Goal: Task Accomplishment & Management: Complete application form

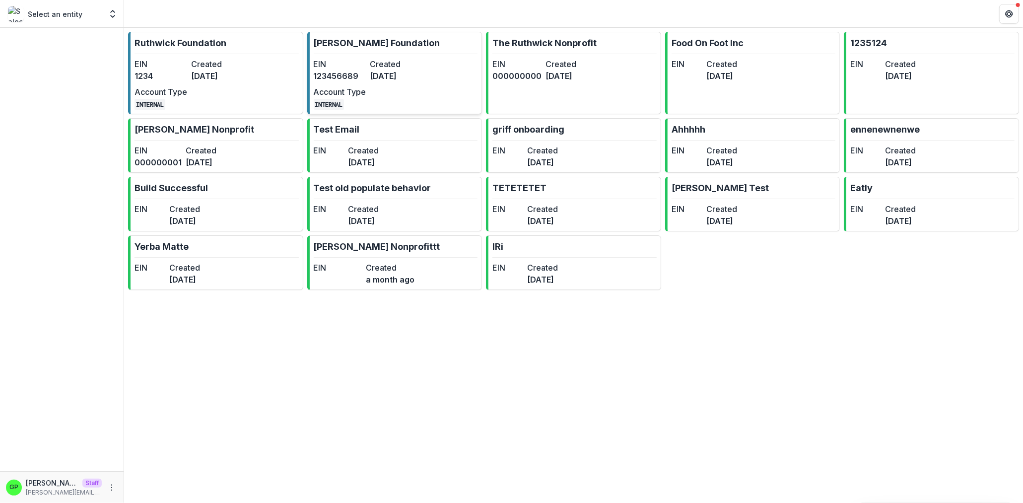
click at [336, 62] on dt "EIN" at bounding box center [340, 64] width 53 height 12
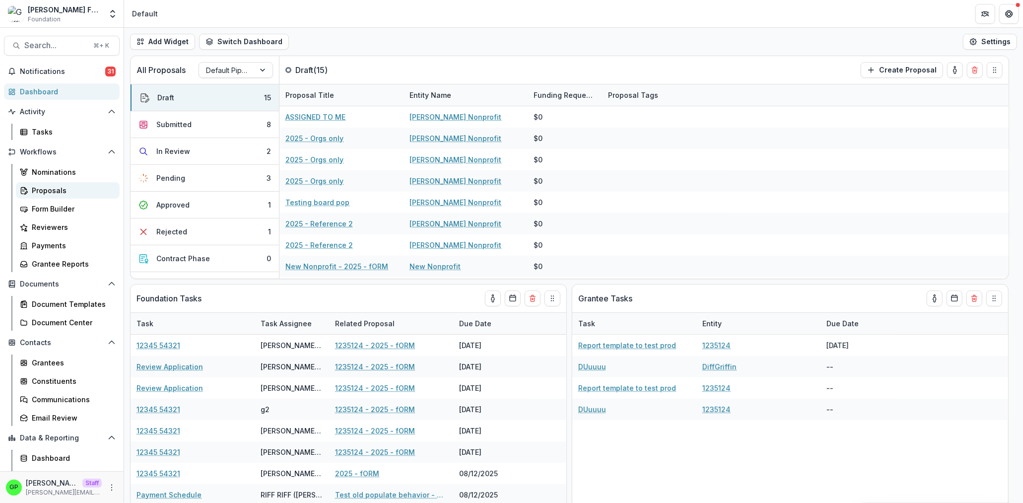
click at [87, 185] on link "Proposals" at bounding box center [68, 190] width 104 height 16
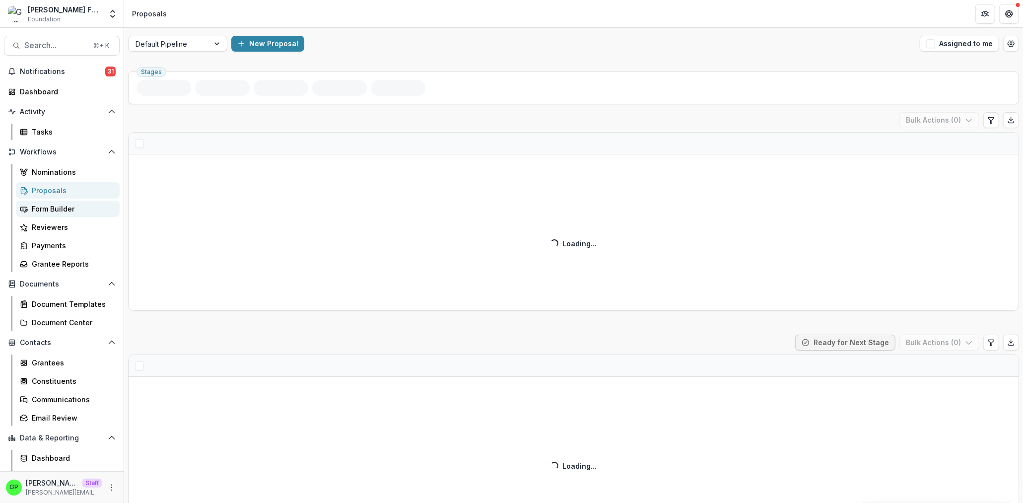
click at [52, 214] on div "Form Builder" at bounding box center [72, 208] width 80 height 10
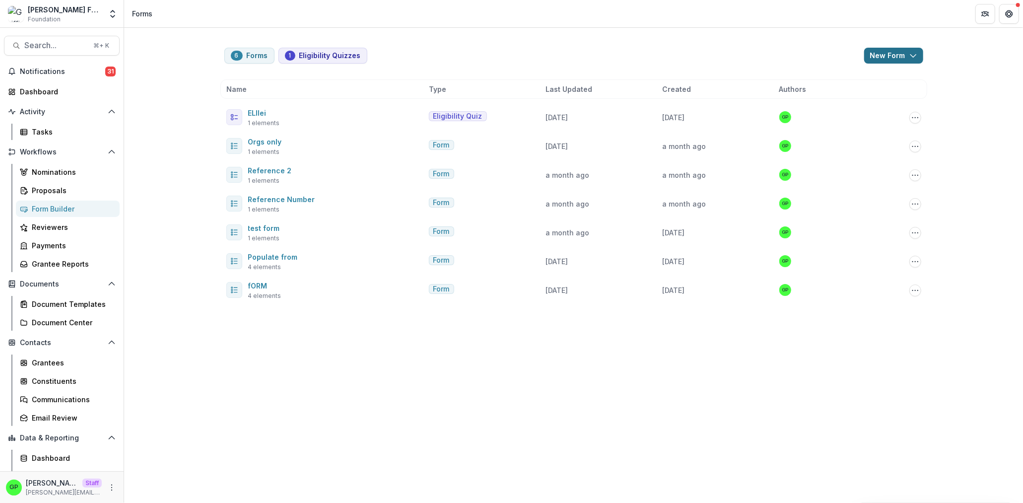
click at [884, 52] on button "New Form" at bounding box center [893, 56] width 59 height 16
click at [848, 96] on button "New Form" at bounding box center [867, 94] width 106 height 16
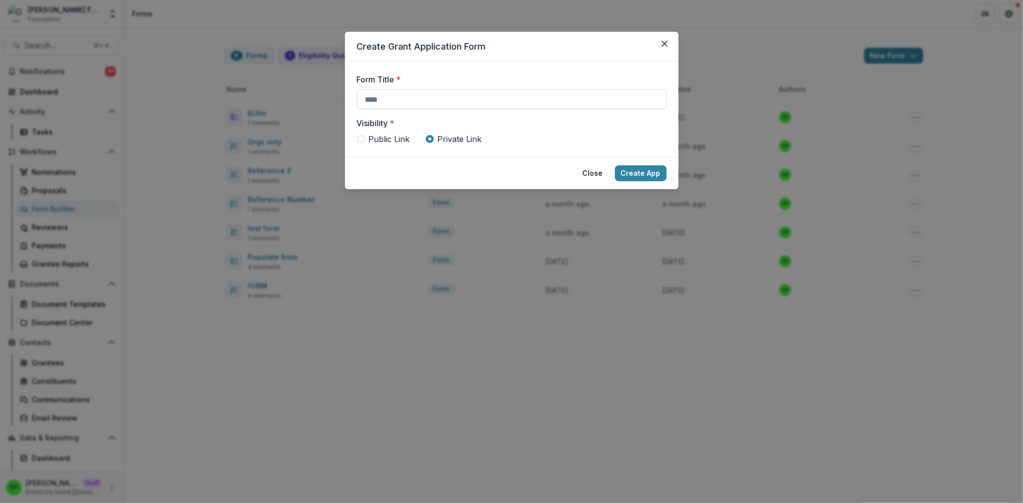
click at [483, 101] on input "Form Title *" at bounding box center [512, 99] width 310 height 20
type input "*"
type input "**********"
click at [639, 170] on button "Create App" at bounding box center [641, 173] width 52 height 16
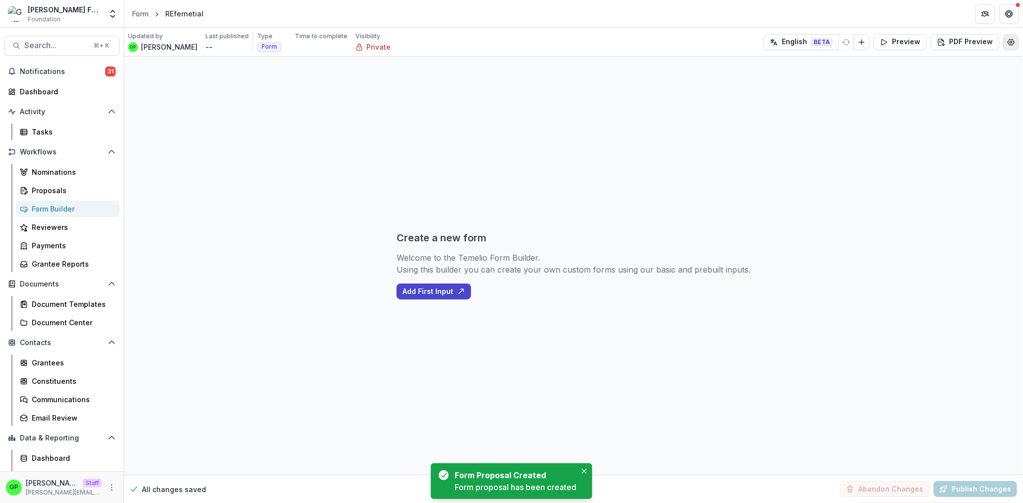
click at [1012, 43] on circle "Edit Form Settings" at bounding box center [1011, 42] width 2 height 2
select select "*******"
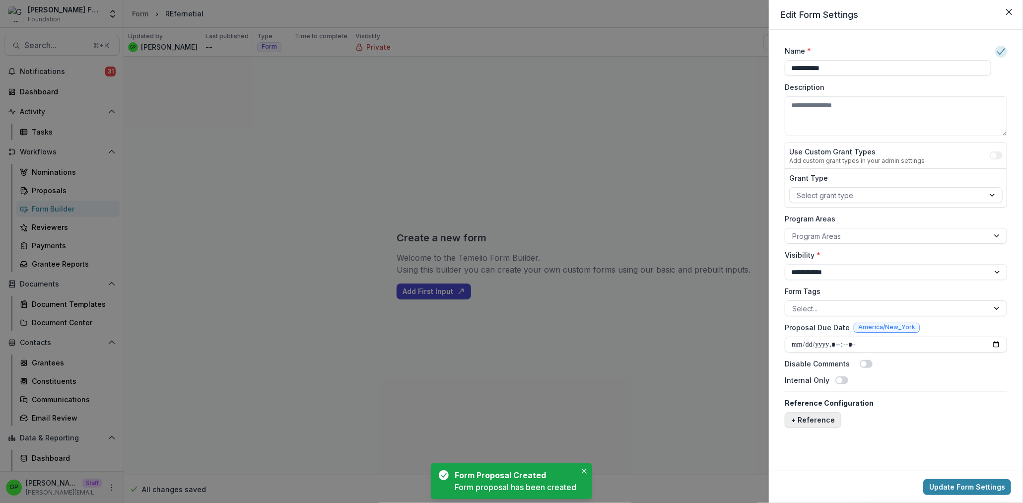
click at [811, 428] on div "**********" at bounding box center [896, 237] width 230 height 390
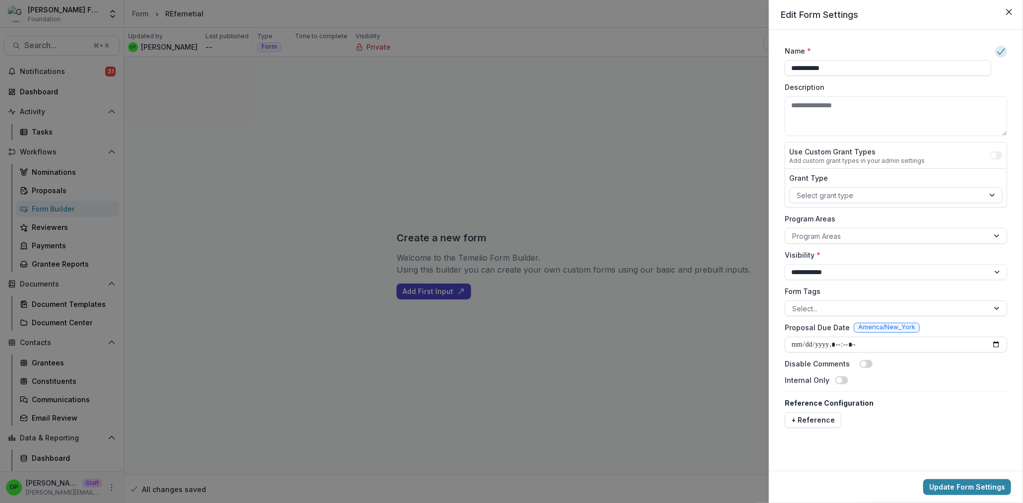
click at [812, 424] on button "+ Reference" at bounding box center [813, 420] width 57 height 16
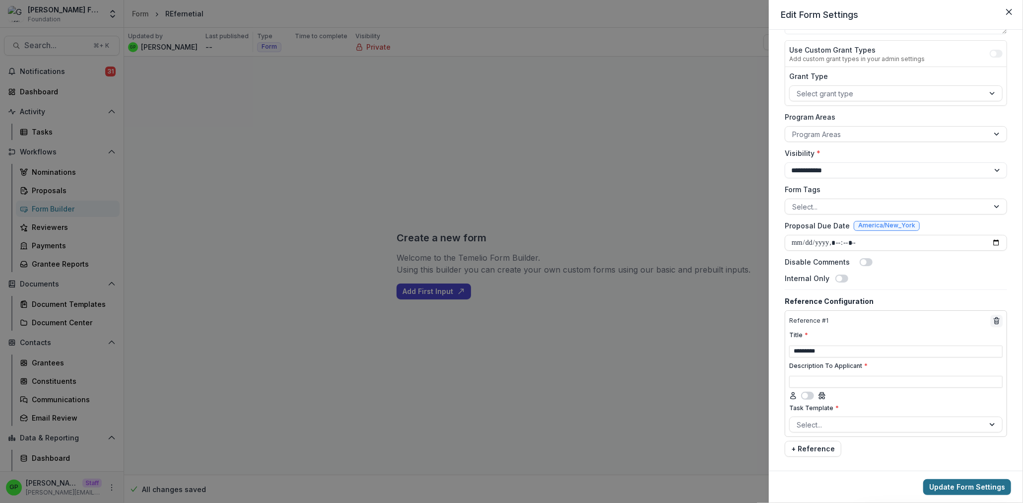
click at [978, 490] on button "Update Form Settings" at bounding box center [967, 487] width 88 height 16
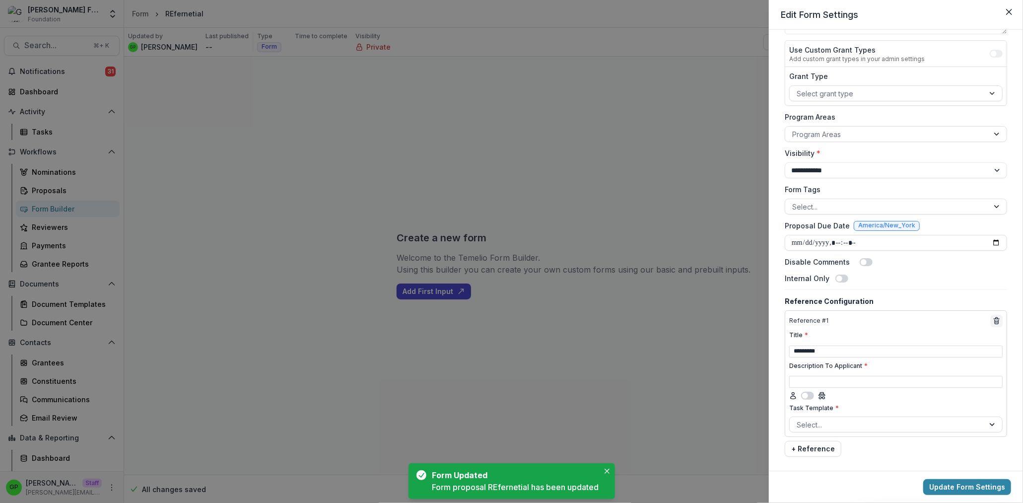
click at [673, 347] on div "**********" at bounding box center [511, 251] width 1023 height 503
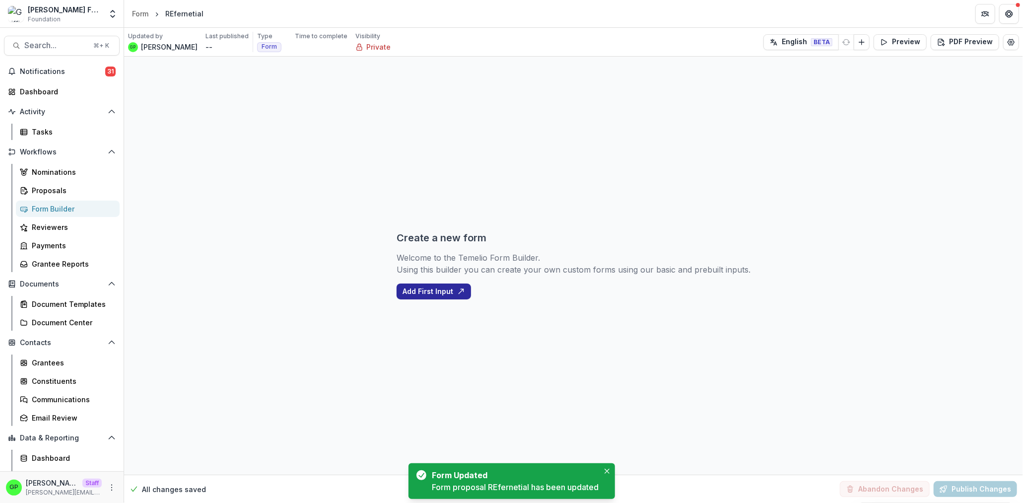
click at [442, 292] on button "Add First Input" at bounding box center [433, 291] width 74 height 16
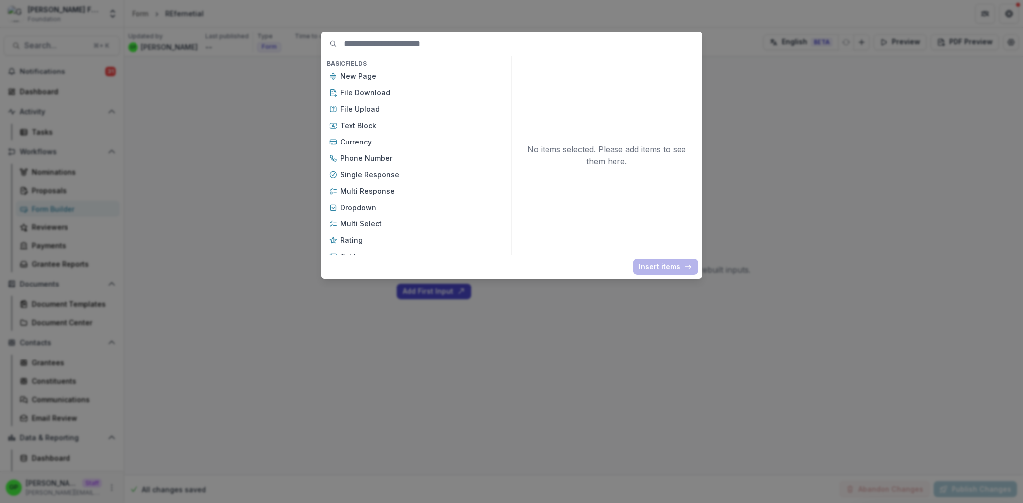
click at [387, 223] on p "Multi Select" at bounding box center [422, 223] width 162 height 10
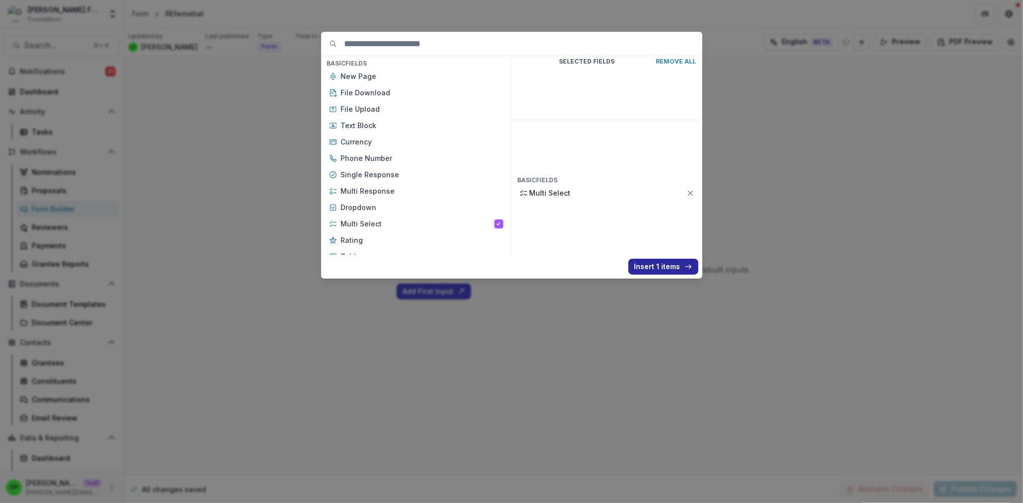
click at [644, 266] on button "Insert 1 items" at bounding box center [663, 267] width 70 height 16
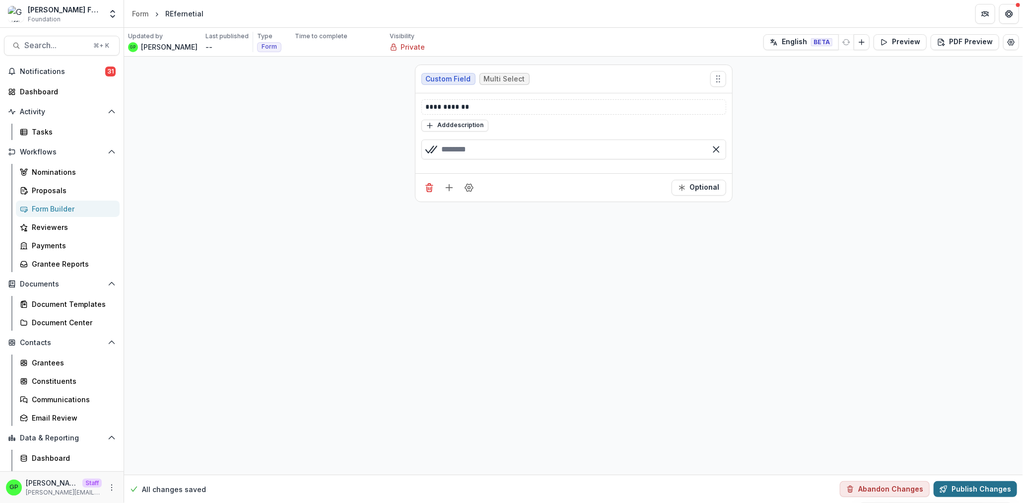
click at [988, 488] on button "Publish Changes" at bounding box center [974, 489] width 83 height 16
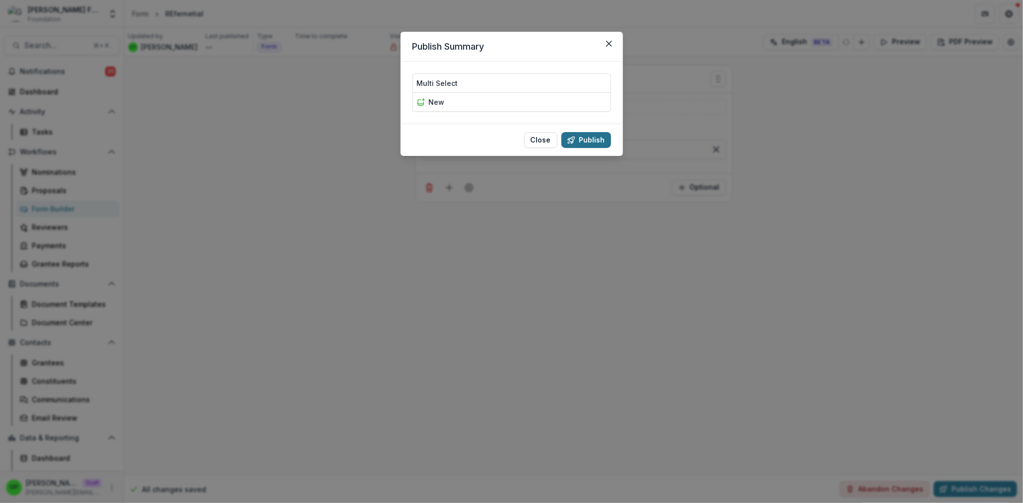
click at [578, 144] on button "Publish" at bounding box center [586, 140] width 50 height 16
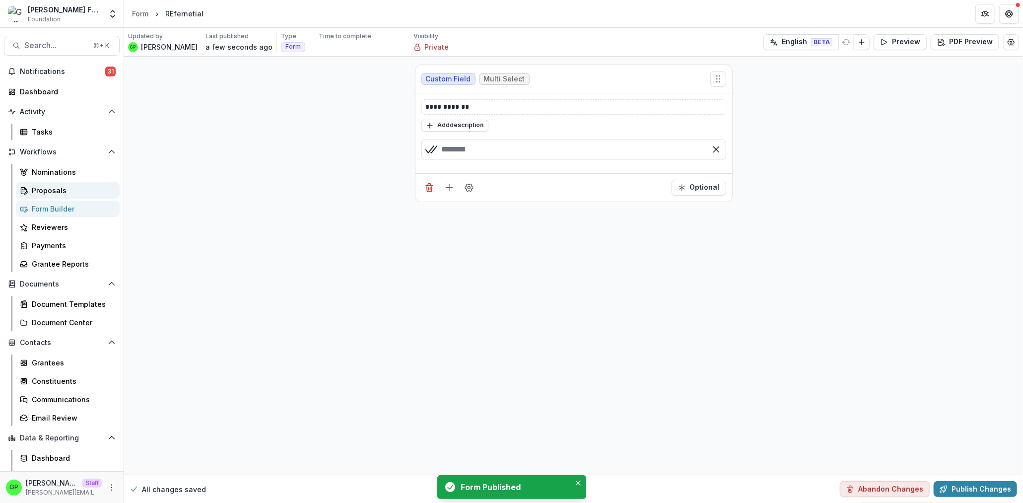
click at [74, 188] on div "Proposals" at bounding box center [72, 190] width 80 height 10
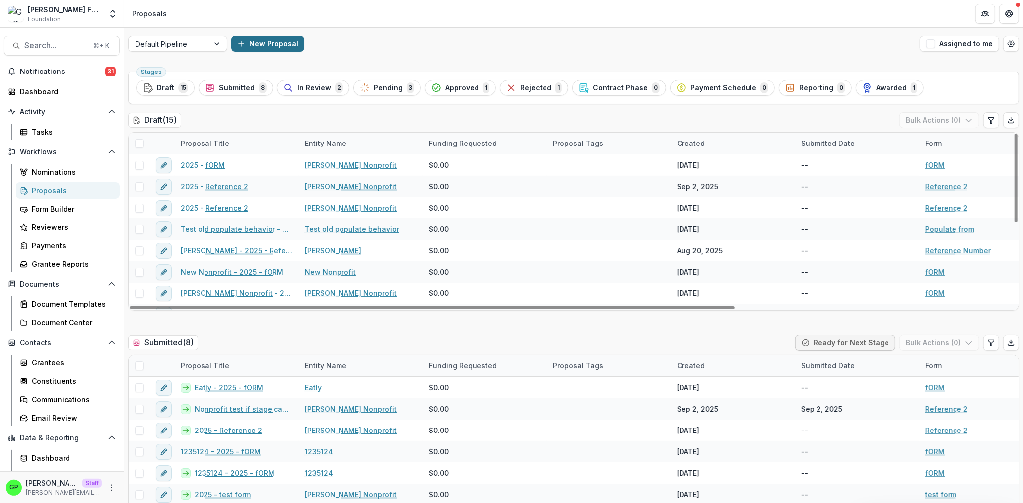
click at [268, 36] on button "New Proposal" at bounding box center [267, 44] width 73 height 16
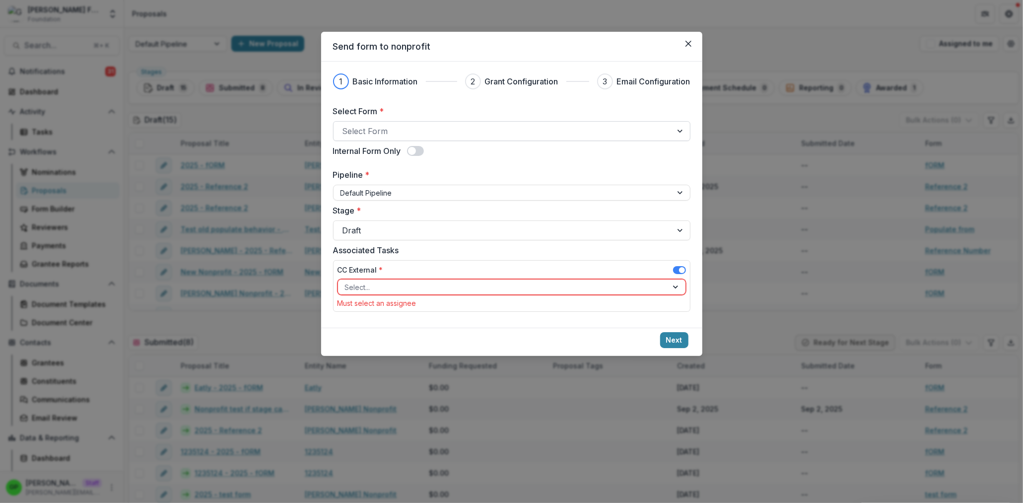
click at [461, 135] on div at bounding box center [502, 131] width 321 height 14
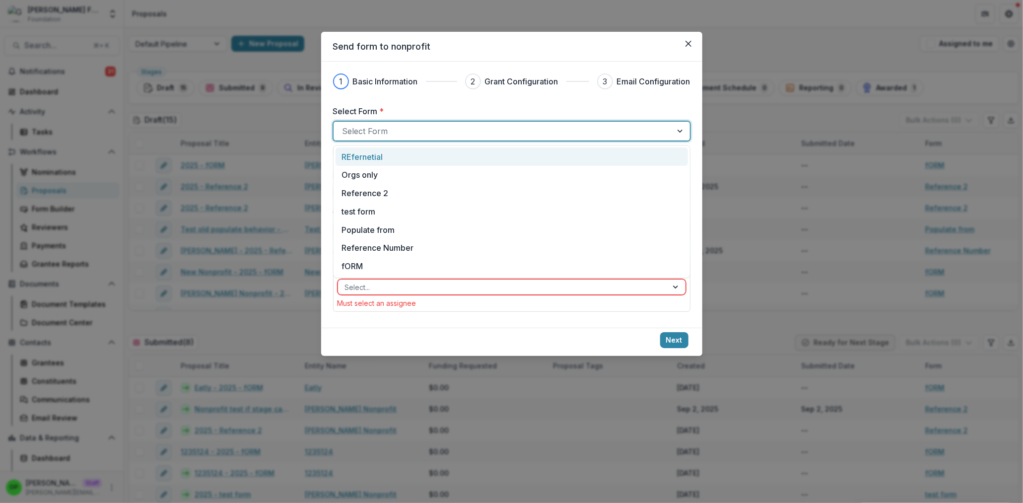
click at [374, 157] on p "REfernetial" at bounding box center [361, 157] width 41 height 12
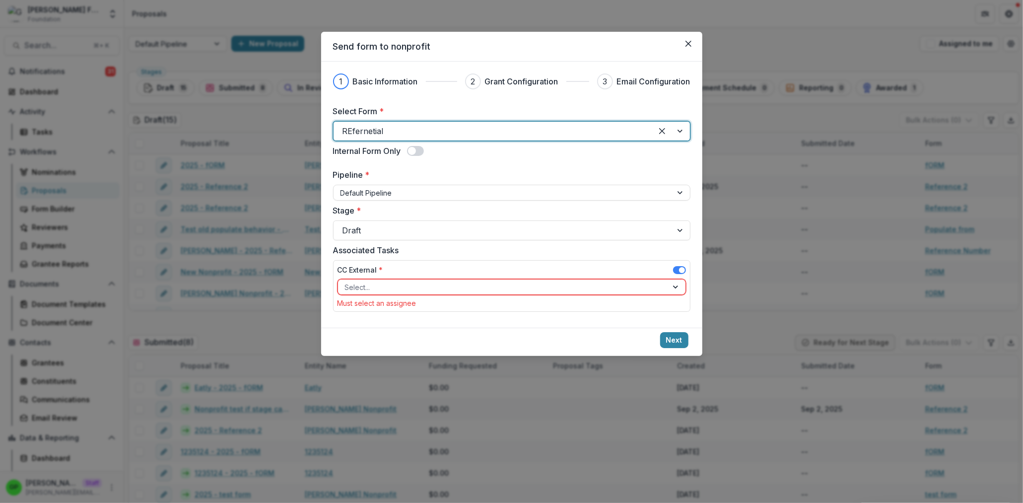
click at [682, 269] on span at bounding box center [682, 270] width 6 height 6
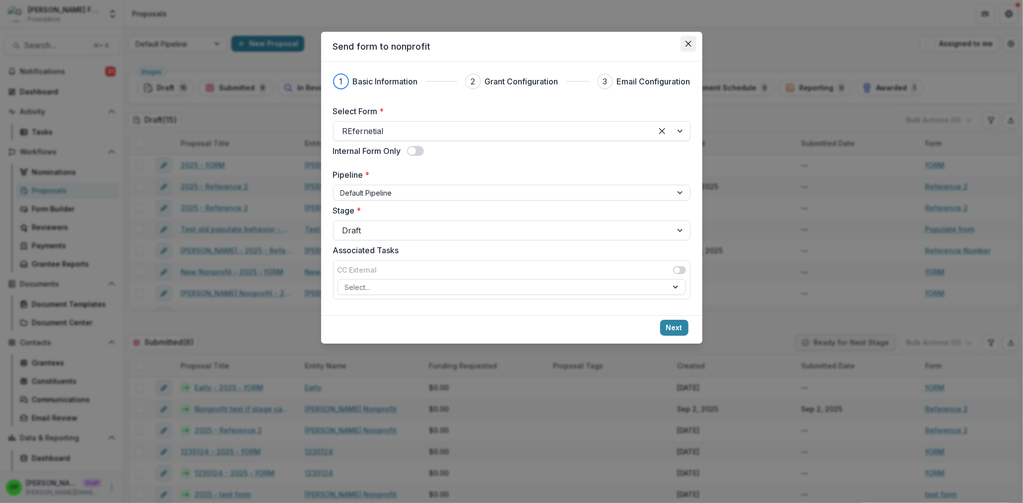
click at [686, 47] on button "Close" at bounding box center [688, 44] width 16 height 16
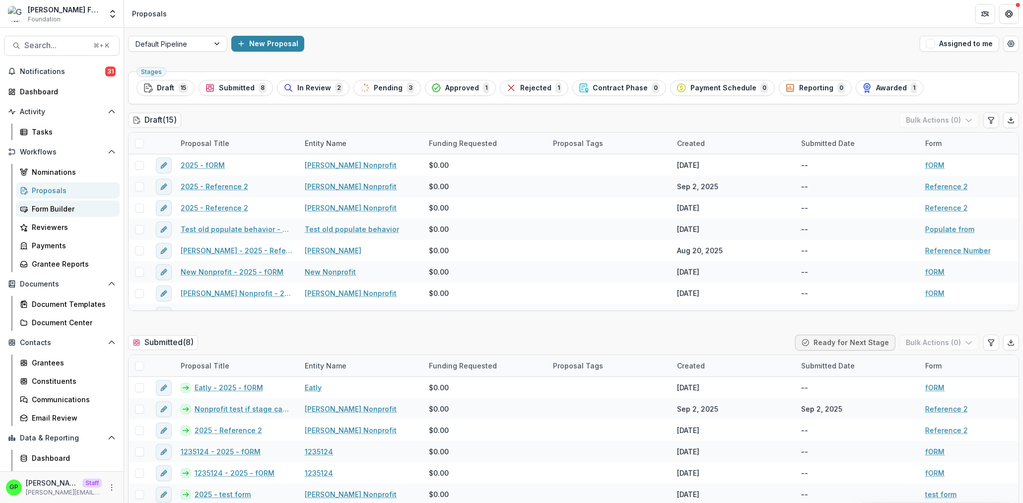
click at [48, 209] on div "Form Builder" at bounding box center [72, 208] width 80 height 10
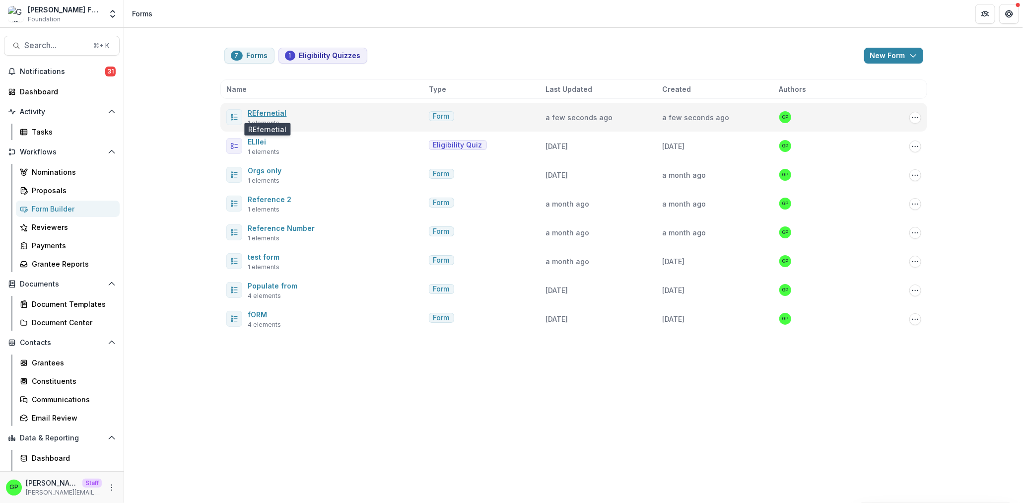
click at [267, 115] on link "REfernetial" at bounding box center [267, 113] width 39 height 8
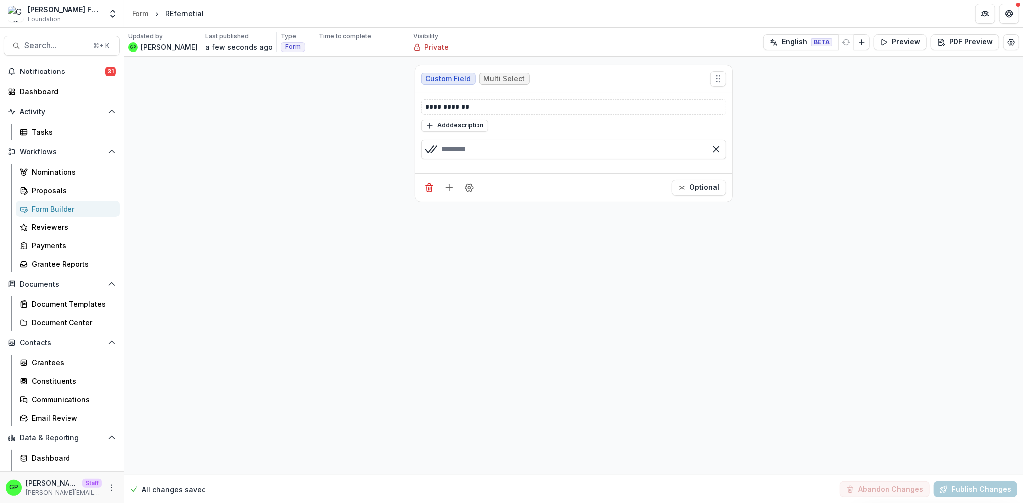
click at [413, 44] on div "Private" at bounding box center [430, 47] width 35 height 10
click at [424, 46] on p "Private" at bounding box center [436, 47] width 24 height 10
click at [1008, 43] on icon "Edit Form Settings" at bounding box center [1011, 42] width 8 height 8
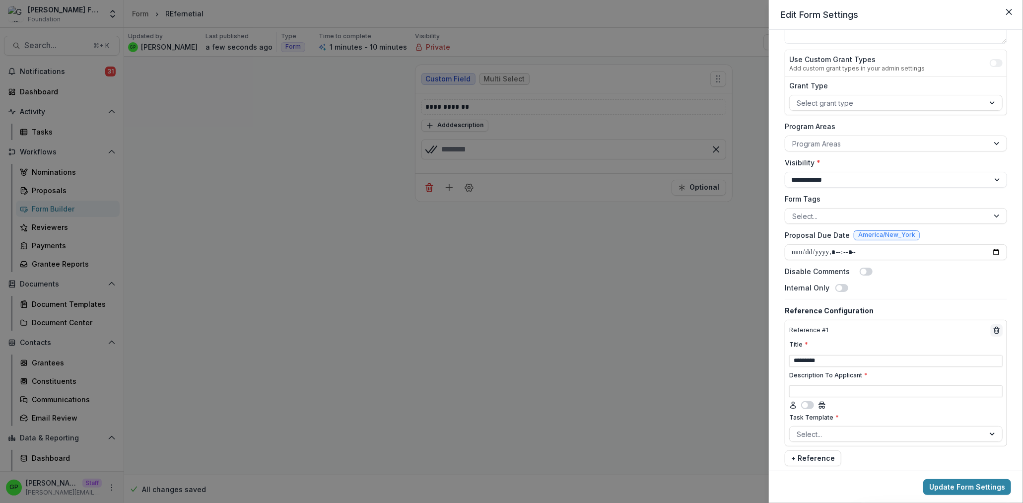
scroll to position [82, 0]
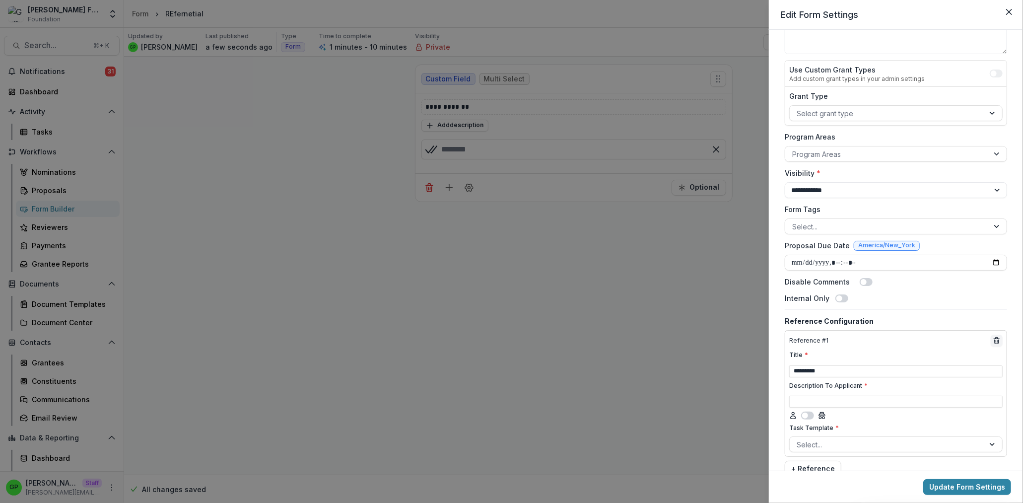
click at [830, 200] on div "**********" at bounding box center [896, 220] width 230 height 521
select select "******"
click option "**********" at bounding box center [0, 0] width 0 height 0
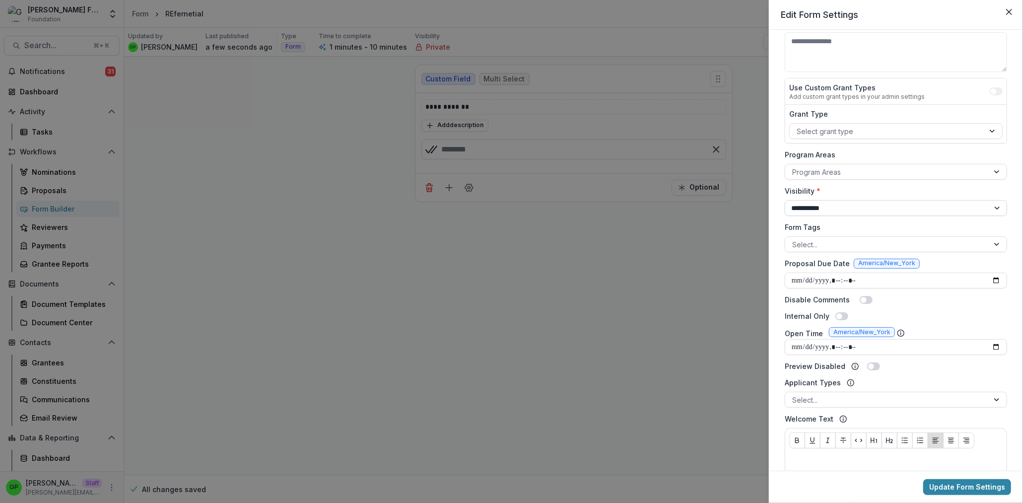
scroll to position [100, 0]
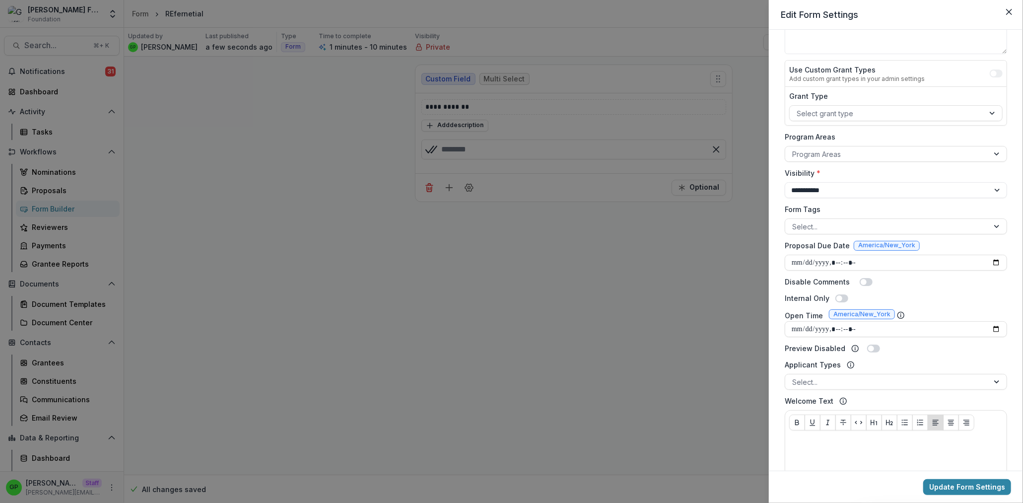
click at [782, 354] on div "**********" at bounding box center [896, 355] width 230 height 827
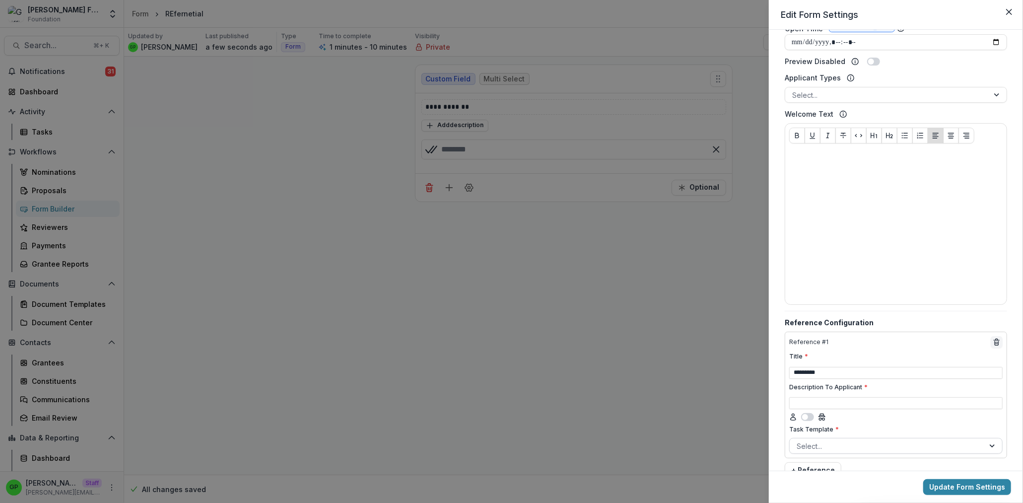
scroll to position [408, 0]
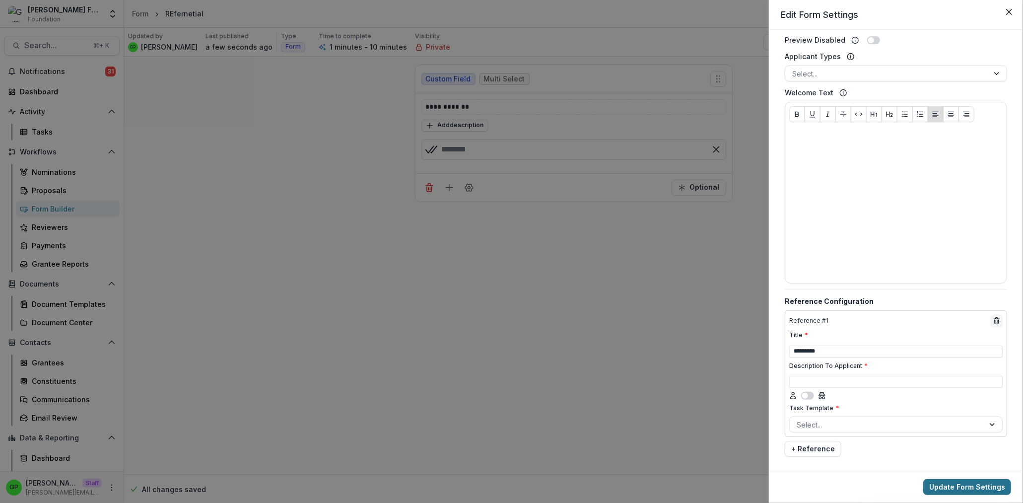
click at [965, 483] on button "Update Form Settings" at bounding box center [967, 487] width 88 height 16
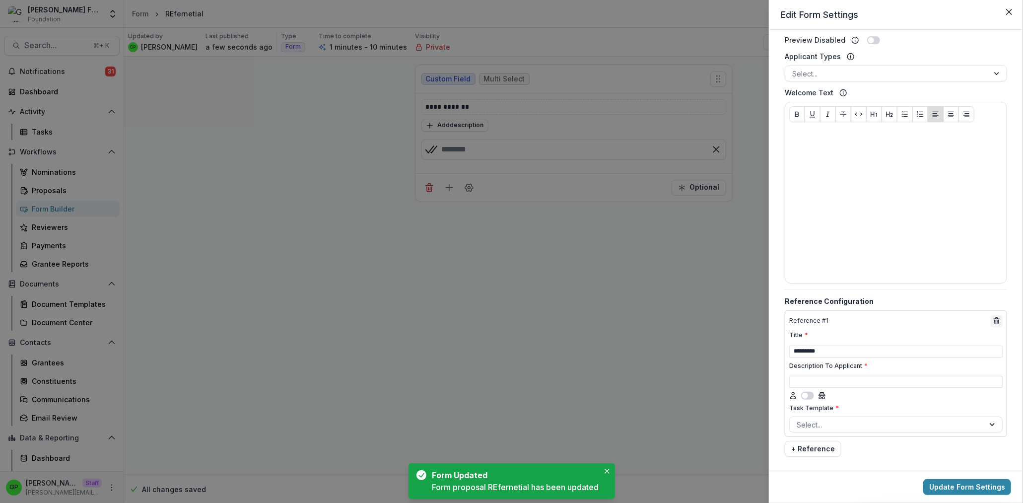
click at [656, 186] on div "**********" at bounding box center [511, 251] width 1023 height 503
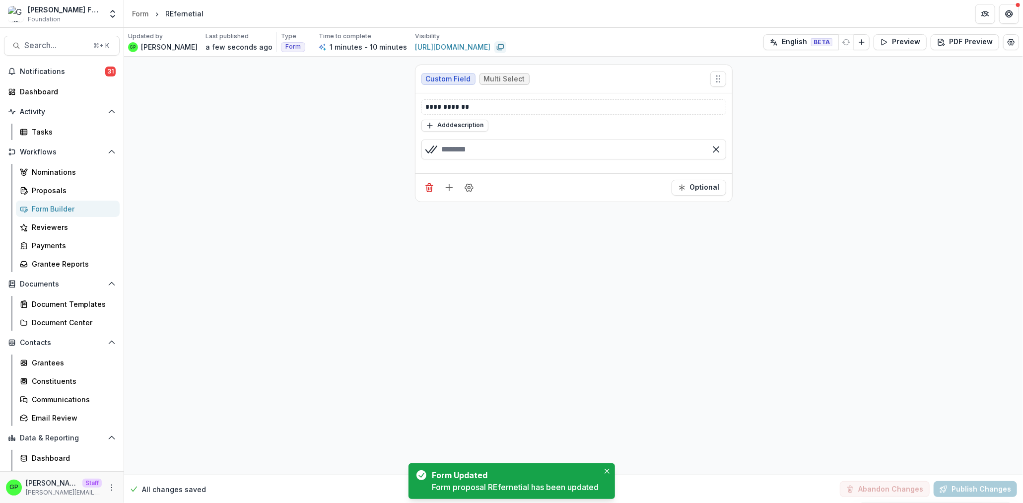
click at [498, 46] on rect "Copy link" at bounding box center [500, 46] width 5 height 4
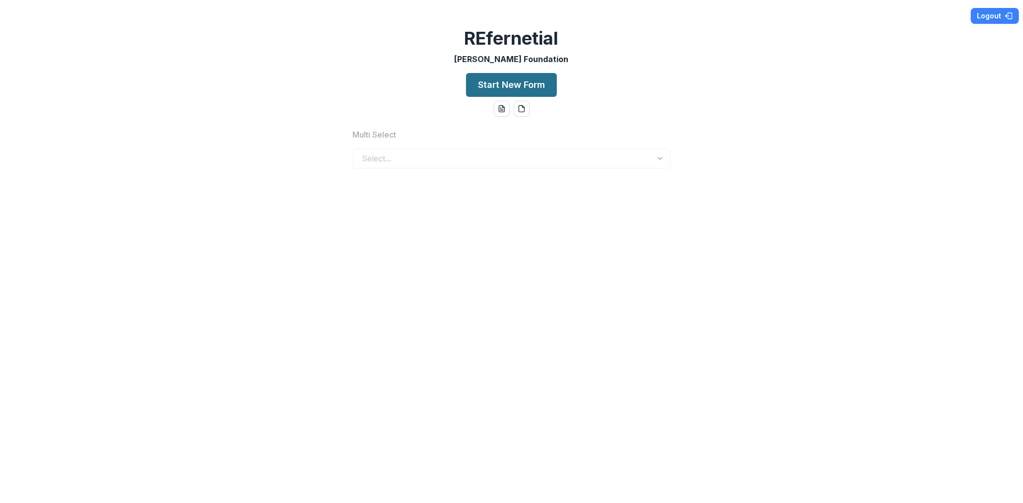
click at [526, 82] on button "Start New Form" at bounding box center [511, 85] width 91 height 24
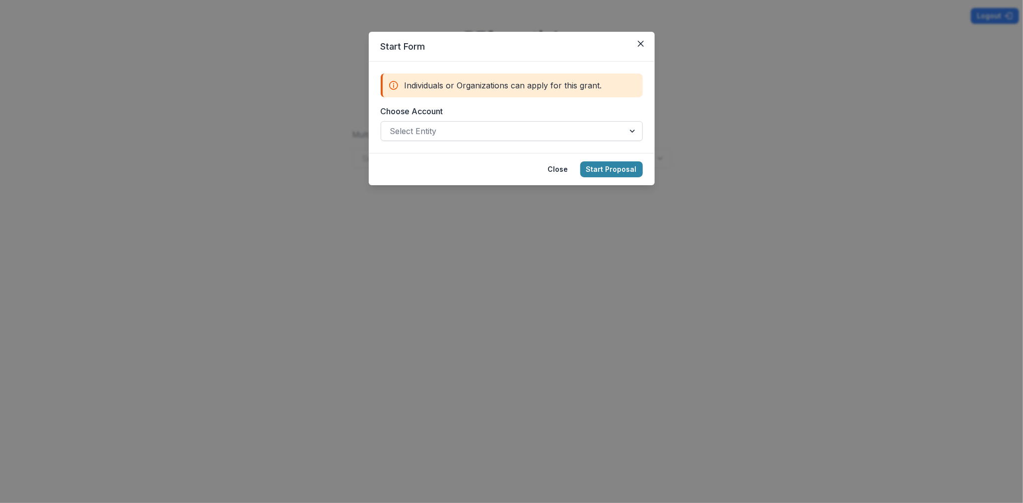
drag, startPoint x: 476, startPoint y: 117, endPoint x: 471, endPoint y: 127, distance: 10.9
click at [476, 118] on div "Choose Account Select Entity" at bounding box center [512, 123] width 262 height 36
click at [471, 127] on div at bounding box center [502, 131] width 225 height 14
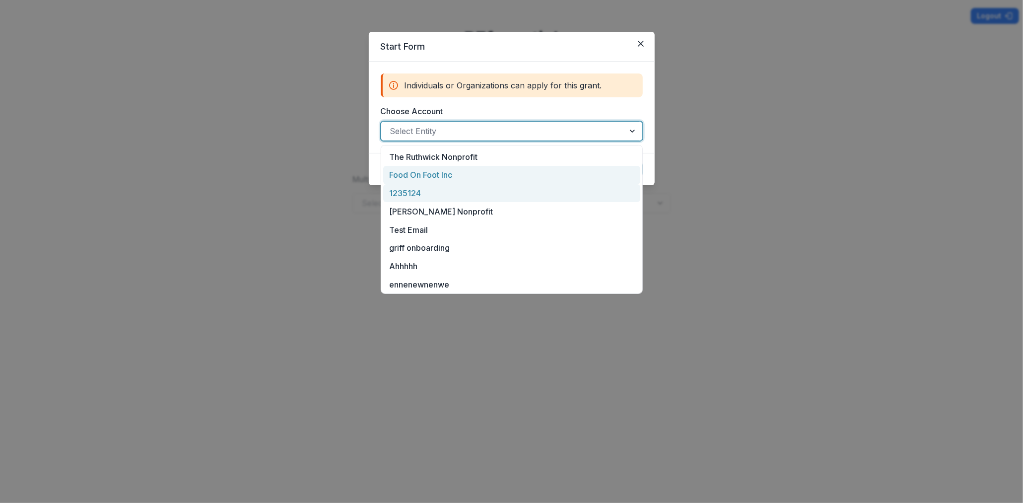
scroll to position [148, 0]
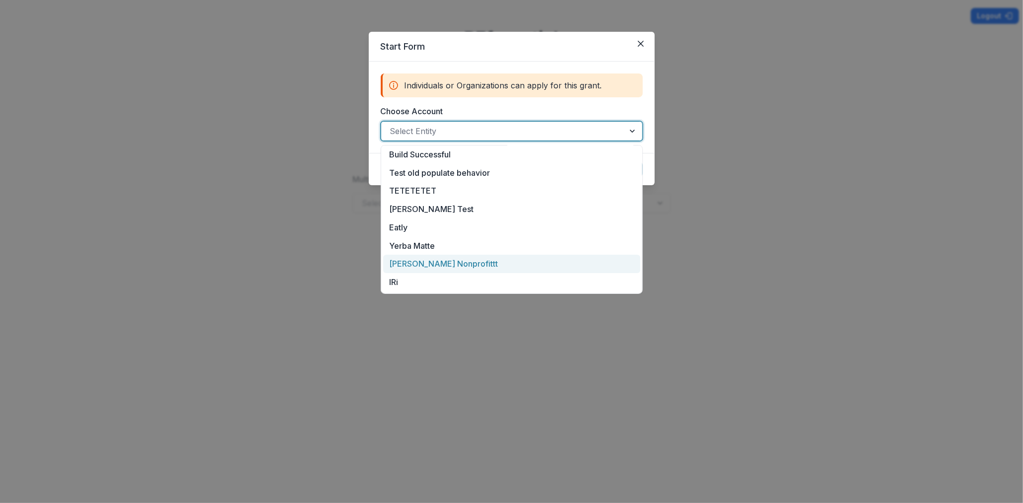
click at [446, 260] on div "[PERSON_NAME] Nonprofittt" at bounding box center [511, 264] width 257 height 18
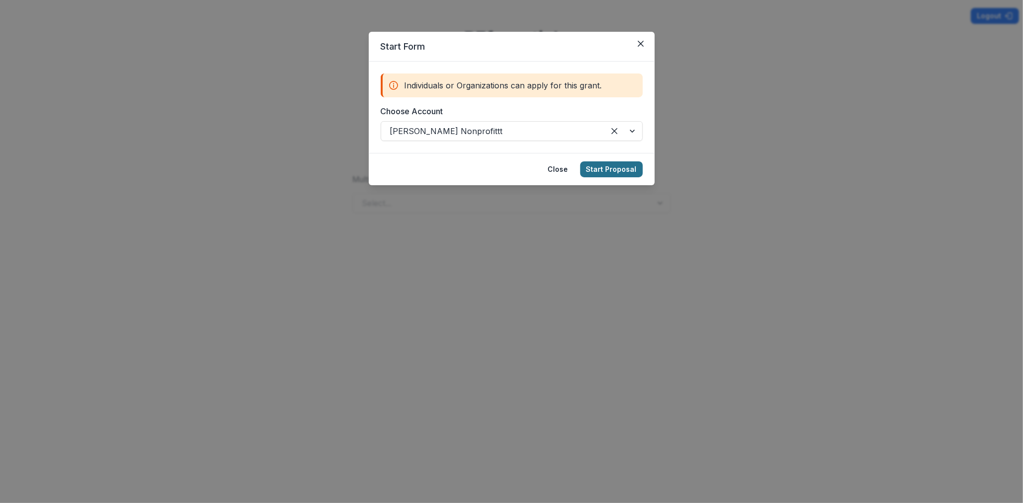
click at [629, 172] on button "Start Proposal" at bounding box center [611, 169] width 63 height 16
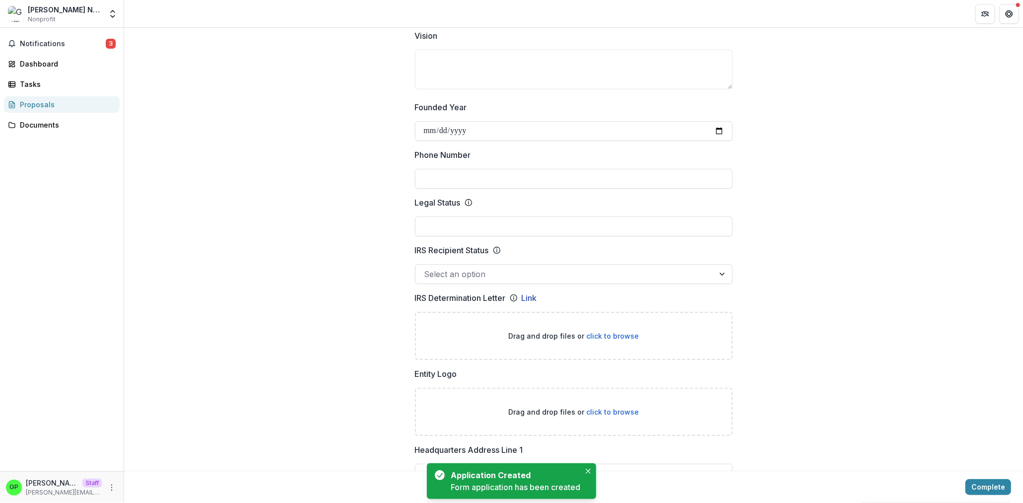
scroll to position [389, 0]
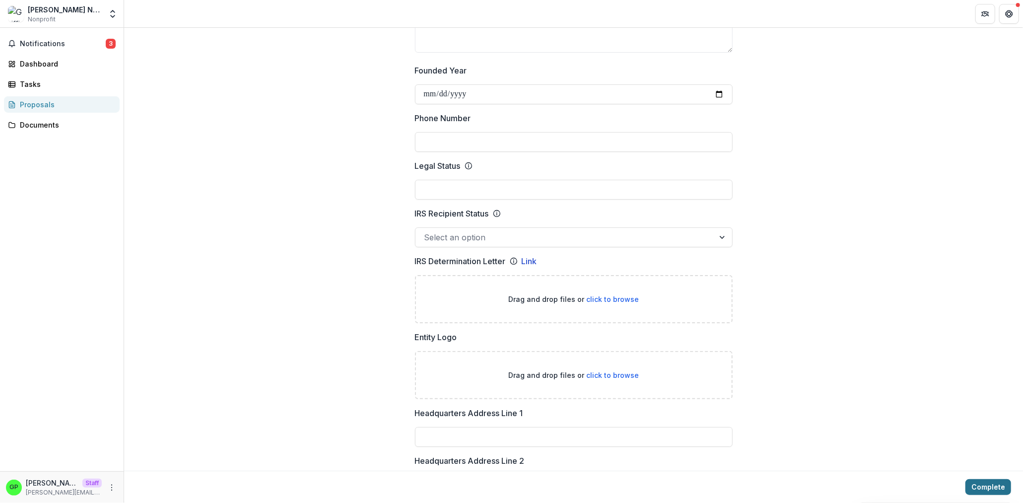
click at [988, 487] on button "Complete" at bounding box center [988, 487] width 46 height 16
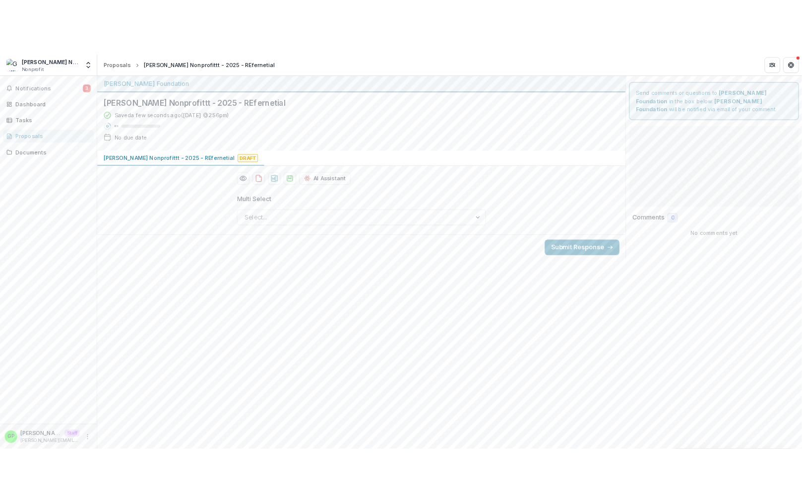
scroll to position [0, 0]
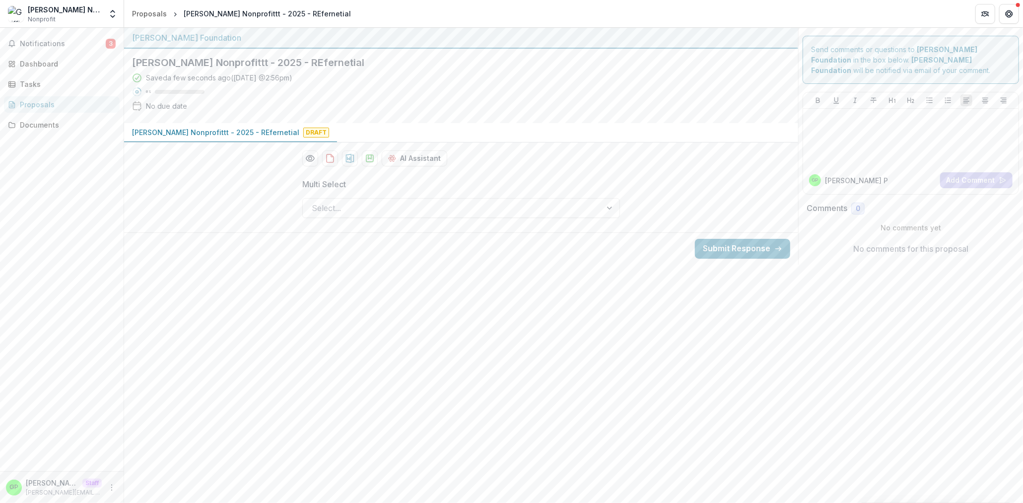
click at [230, 111] on div "Saved a few seconds ago ( Today @ 2:56pm ) 0 % No due date" at bounding box center [453, 93] width 642 height 43
click at [385, 215] on div "Select..." at bounding box center [461, 208] width 318 height 20
click at [395, 203] on div at bounding box center [452, 208] width 281 height 14
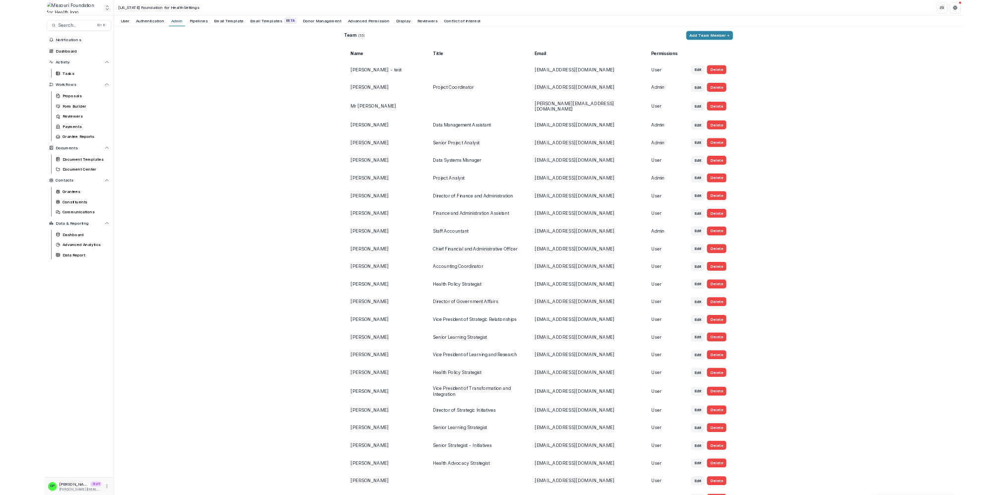
scroll to position [3367, 0]
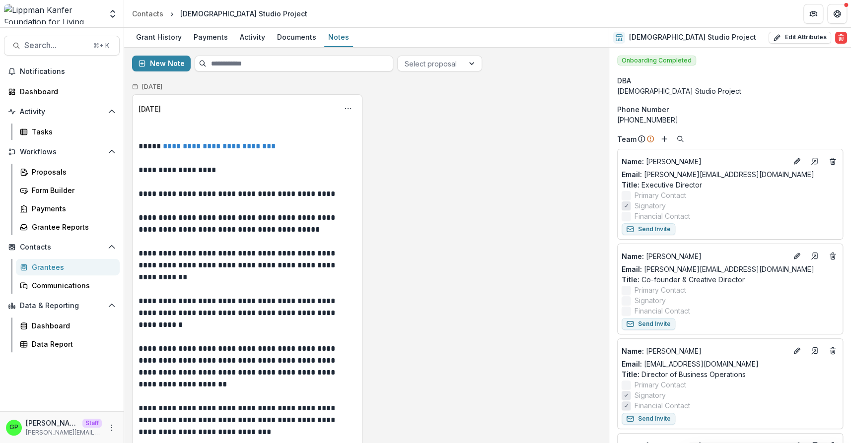
scroll to position [544, 0]
